Goal: Download file/media

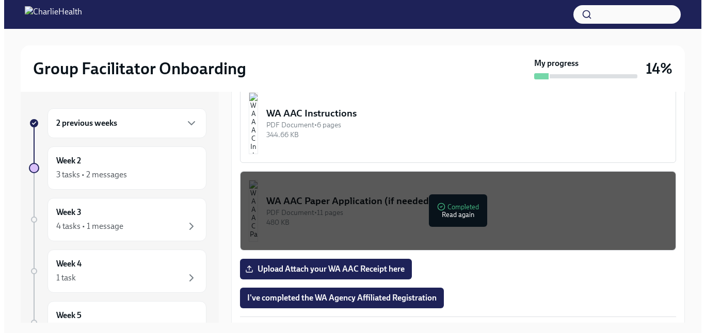
scroll to position [858, 0]
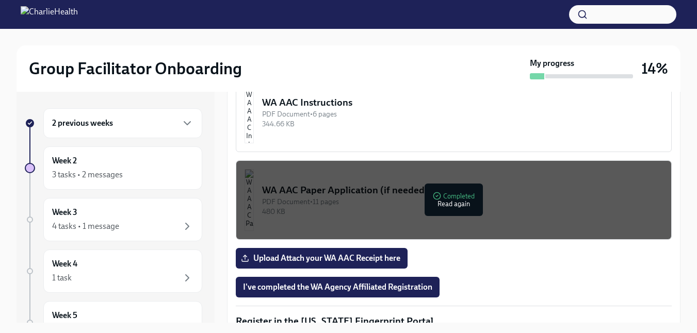
click at [374, 213] on button "WA AAC Paper Application (if needed) PDF Document • 11 pages 480 KB Completed R…" at bounding box center [454, 199] width 436 height 79
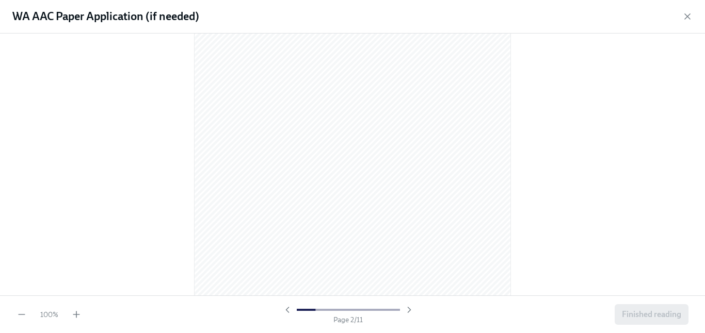
scroll to position [0, 0]
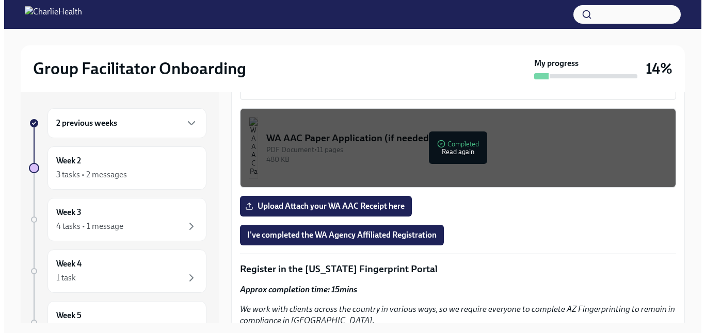
scroll to position [821, 0]
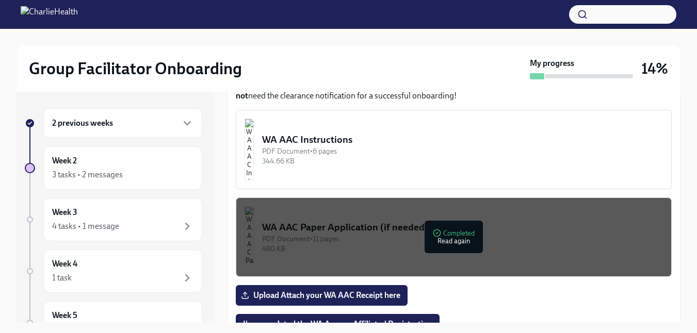
click at [412, 234] on div "PDF Document • 11 pages" at bounding box center [462, 239] width 401 height 10
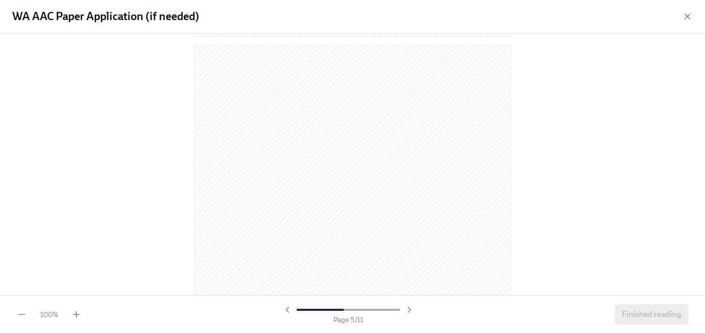
scroll to position [1679, 0]
click at [21, 317] on icon "button" at bounding box center [22, 315] width 10 height 10
click at [22, 317] on icon "button" at bounding box center [22, 315] width 10 height 10
